Goal: Information Seeking & Learning: Learn about a topic

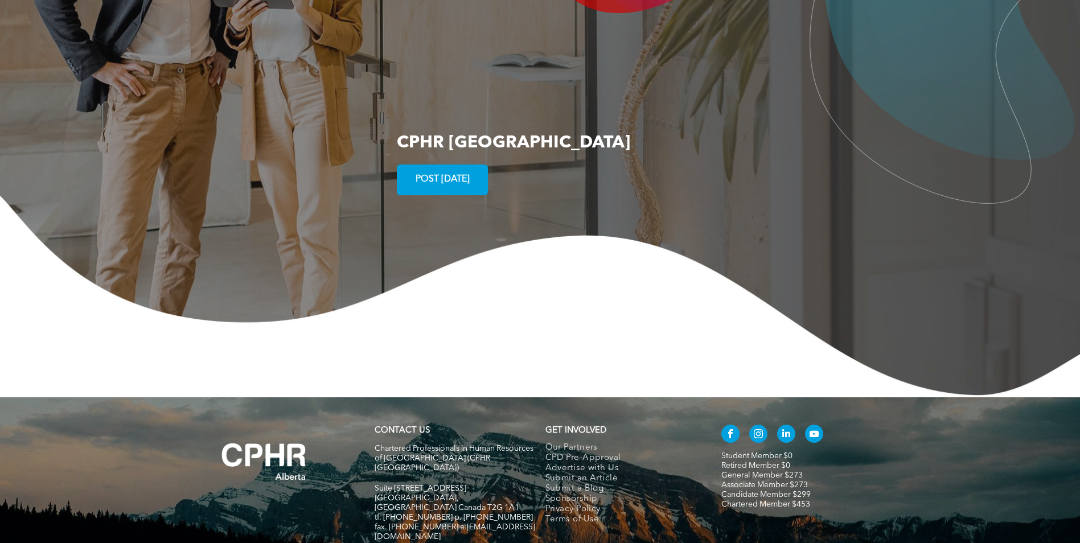
scroll to position [2164, 0]
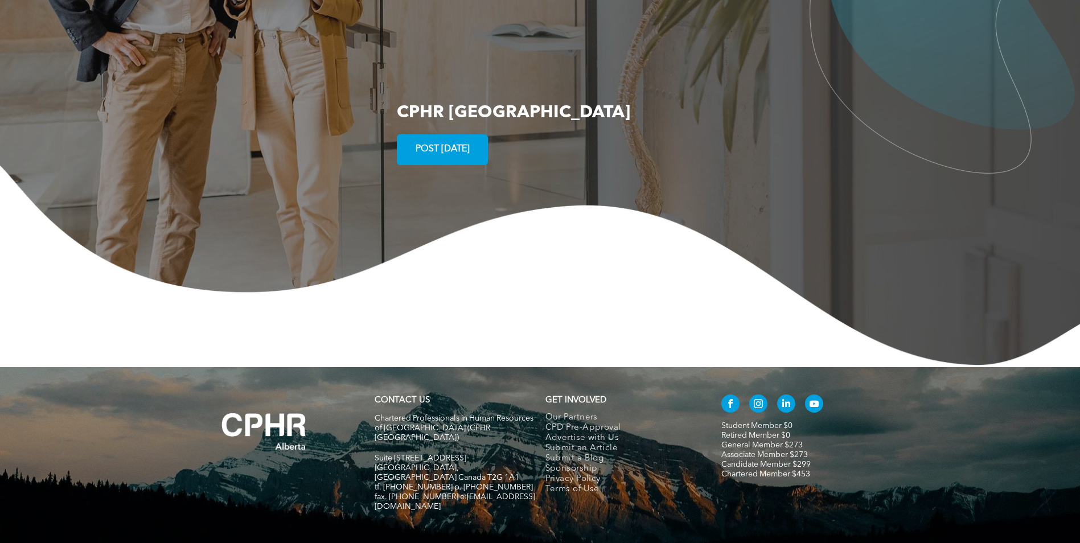
click at [396, 476] on div "CONTACT US Chartered Professionals in Human Resources of [GEOGRAPHIC_DATA] ([GE…" at bounding box center [540, 467] width 1080 height 200
click at [766, 470] on link "Chartered Member $453" at bounding box center [765, 474] width 89 height 8
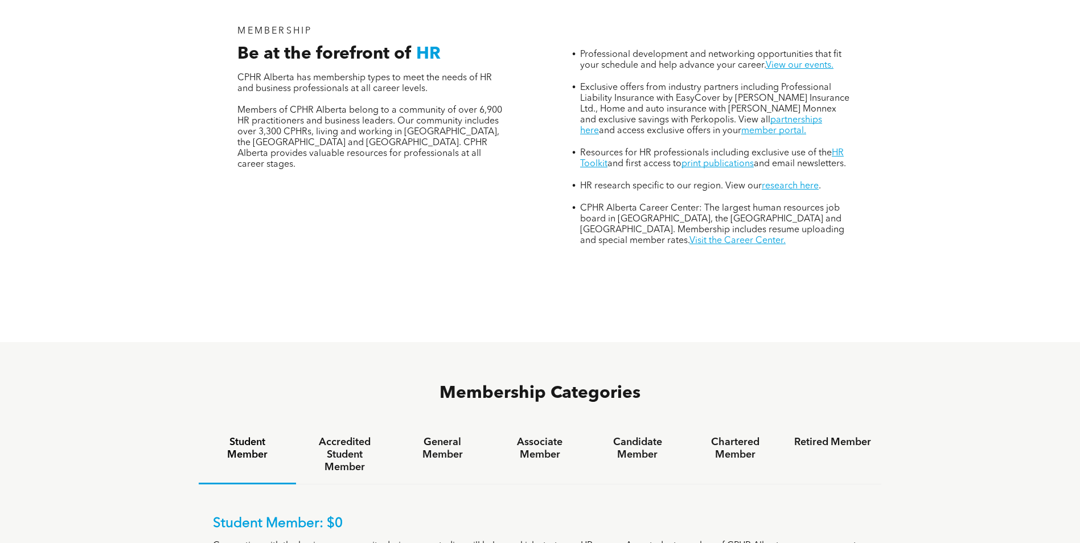
scroll to position [569, 0]
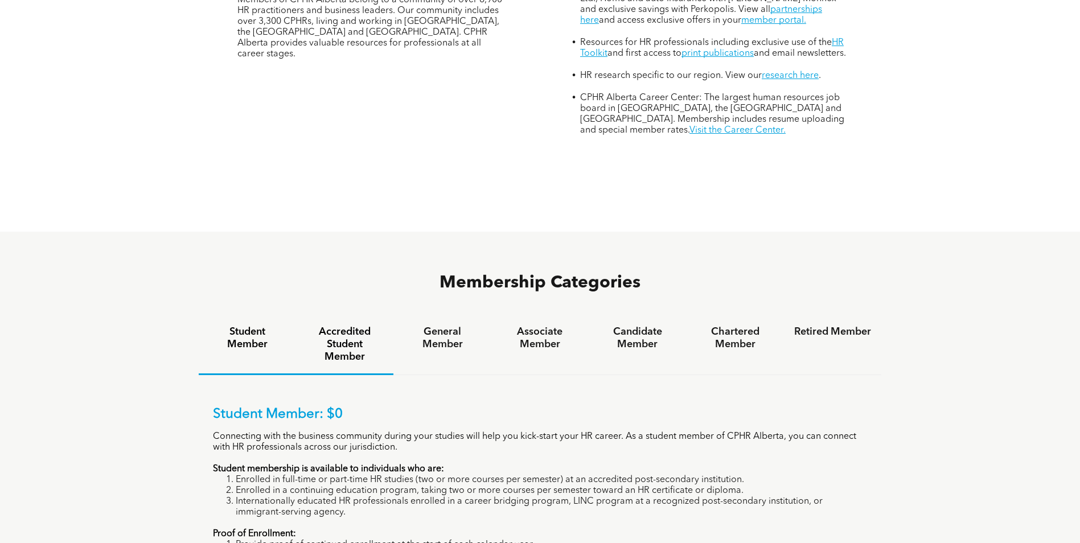
click at [358, 326] on h4 "Accredited Student Member" at bounding box center [344, 345] width 77 height 38
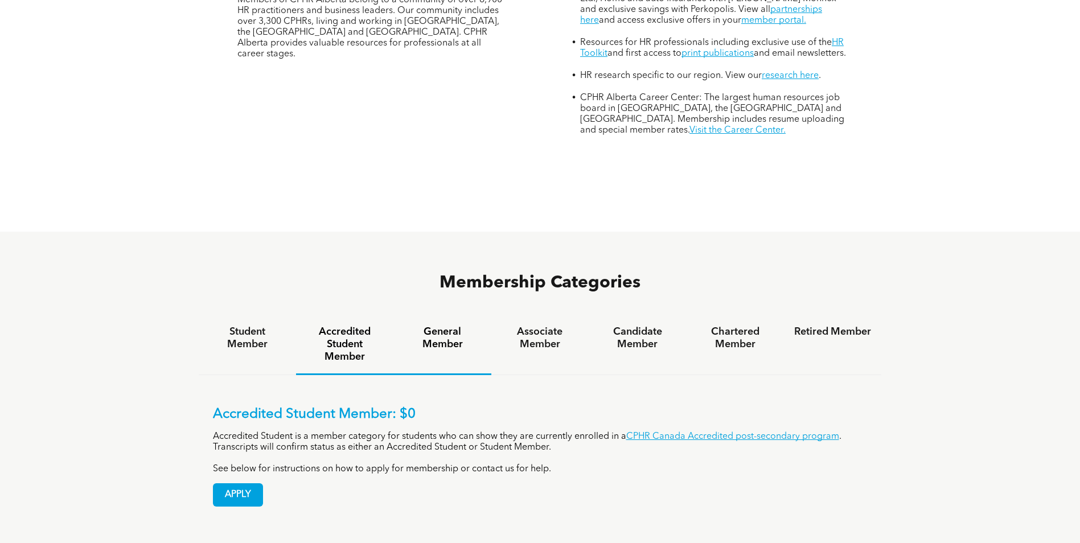
click at [438, 326] on h4 "General Member" at bounding box center [442, 338] width 77 height 25
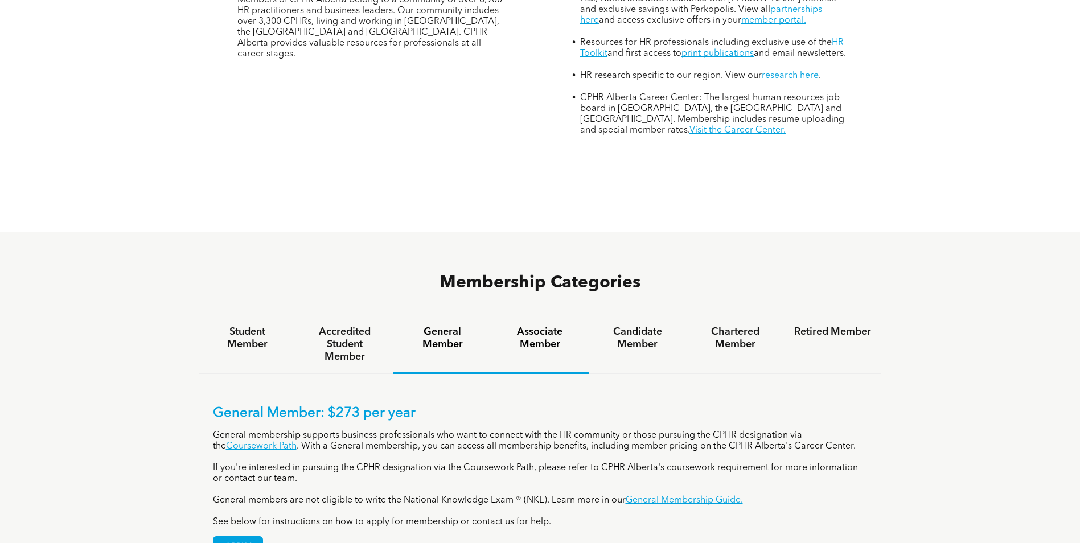
click at [544, 326] on h4 "Associate Member" at bounding box center [540, 338] width 77 height 25
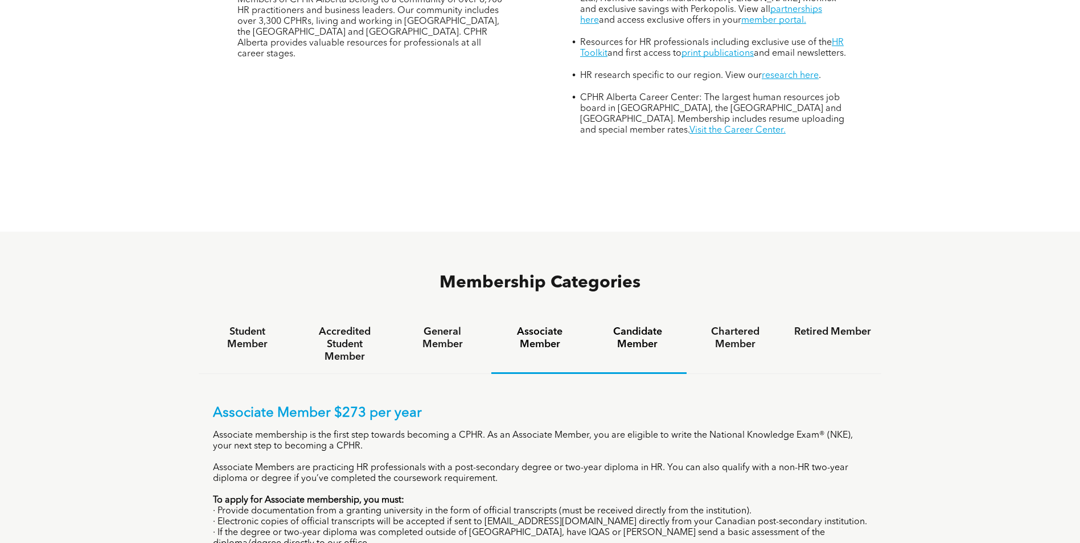
click at [649, 326] on h4 "Candidate Member" at bounding box center [637, 338] width 77 height 25
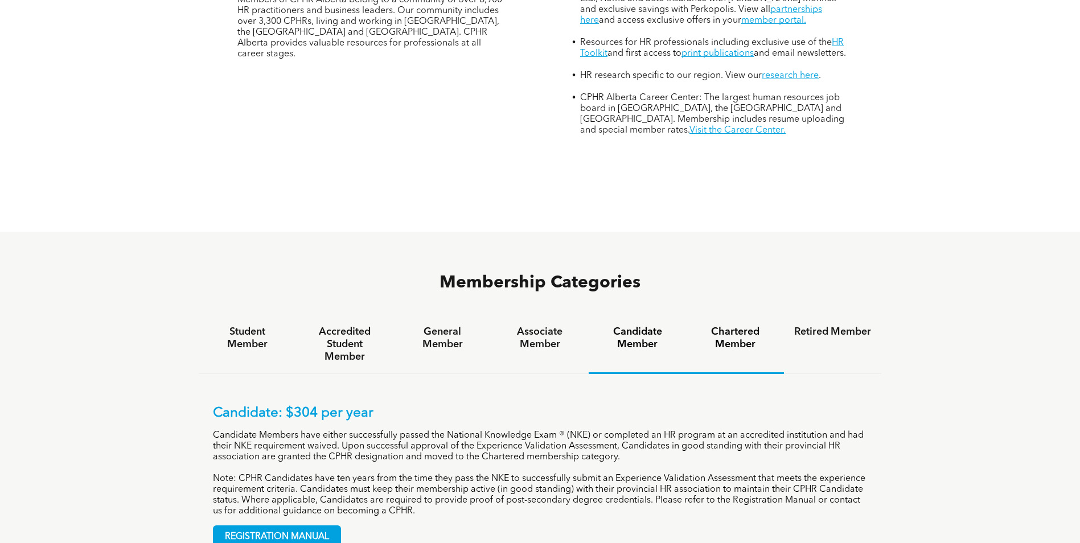
click at [758, 326] on h4 "Chartered Member" at bounding box center [735, 338] width 77 height 25
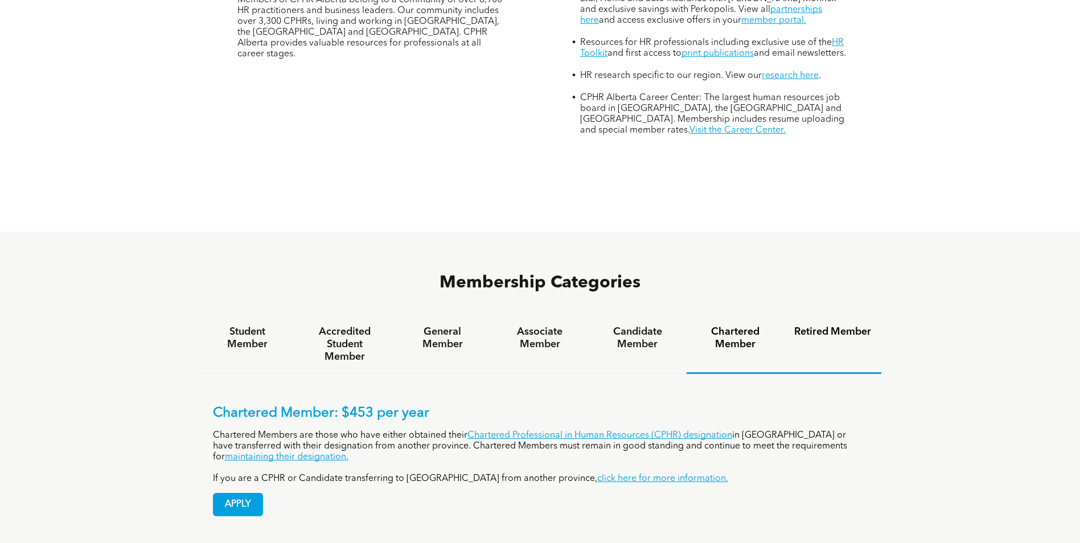
click at [836, 326] on h4 "Retired Member" at bounding box center [832, 332] width 77 height 13
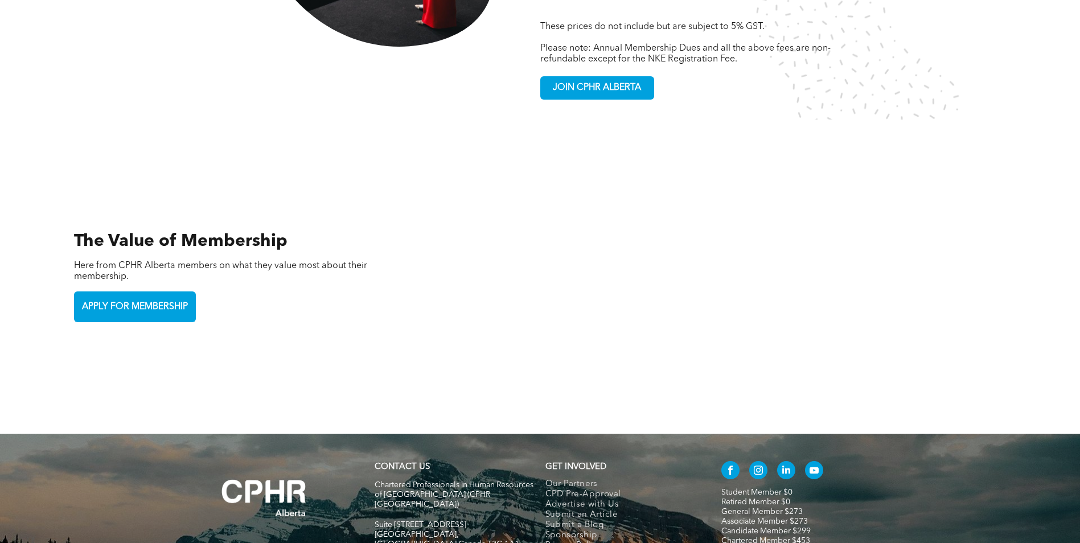
scroll to position [2509, 0]
